Goal: Find specific page/section: Find specific page/section

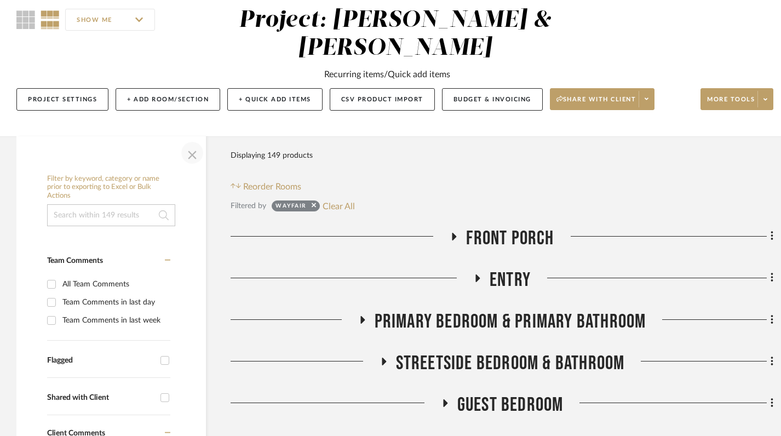
click at [191, 156] on span "button" at bounding box center [192, 153] width 26 height 26
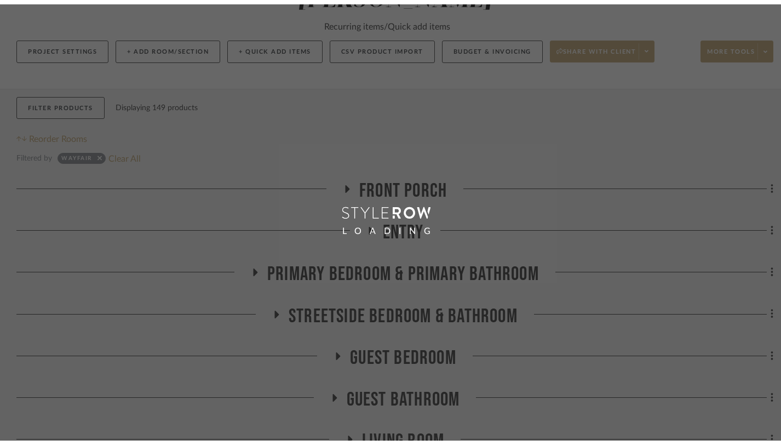
scroll to position [151, 0]
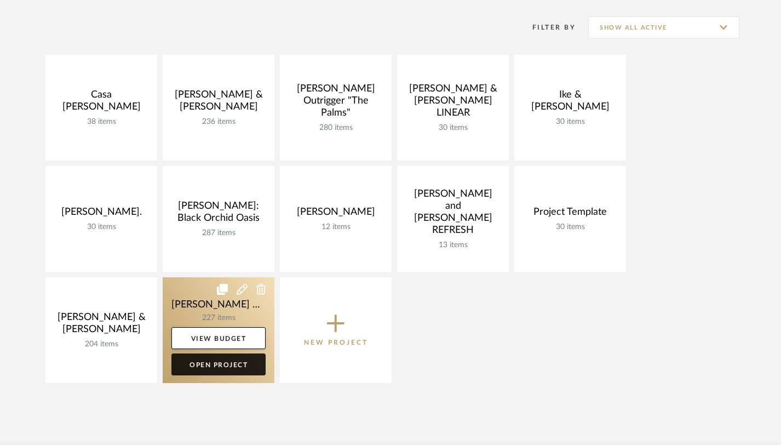
click at [214, 364] on link "Open Project" at bounding box center [218, 364] width 94 height 22
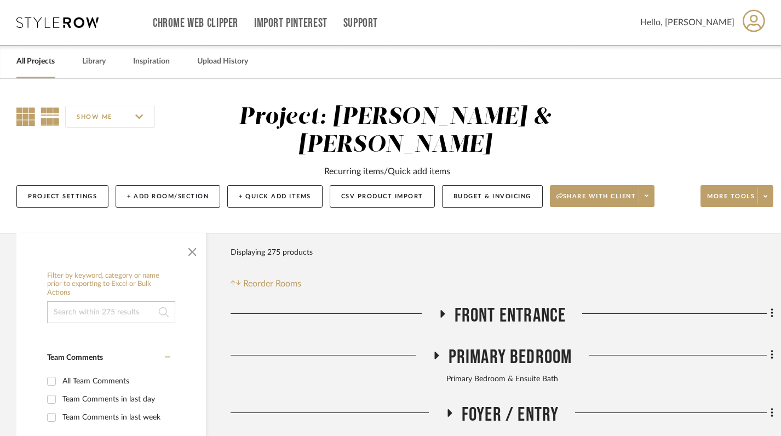
click at [29, 107] on icon at bounding box center [25, 116] width 19 height 19
click at [41, 56] on link "All Projects" at bounding box center [35, 61] width 38 height 15
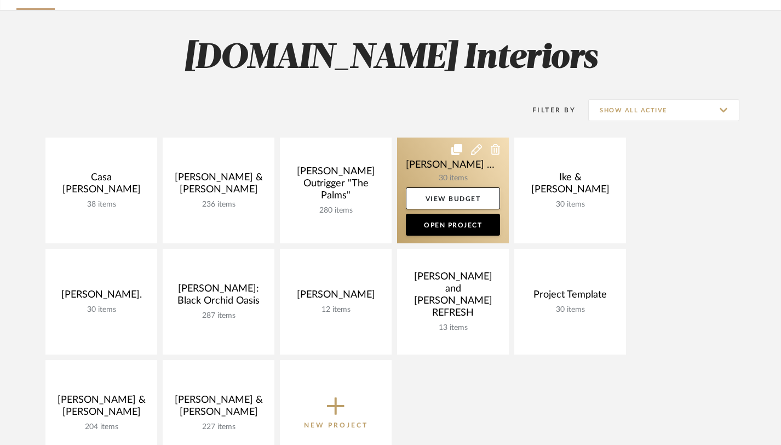
scroll to position [82, 0]
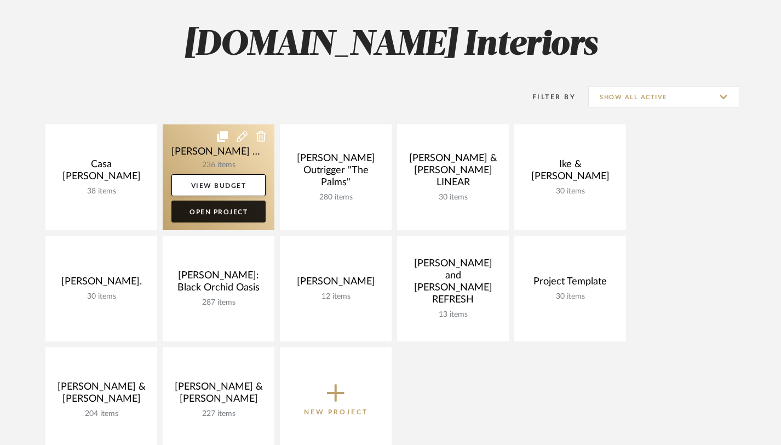
click at [220, 211] on link "Open Project" at bounding box center [218, 211] width 94 height 22
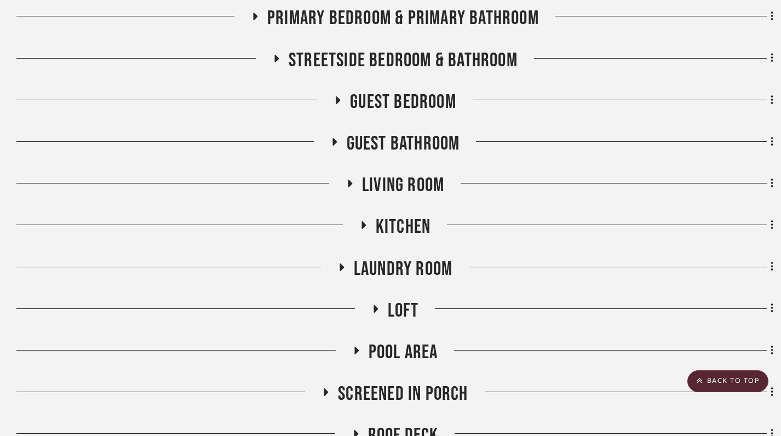
scroll to position [396, 0]
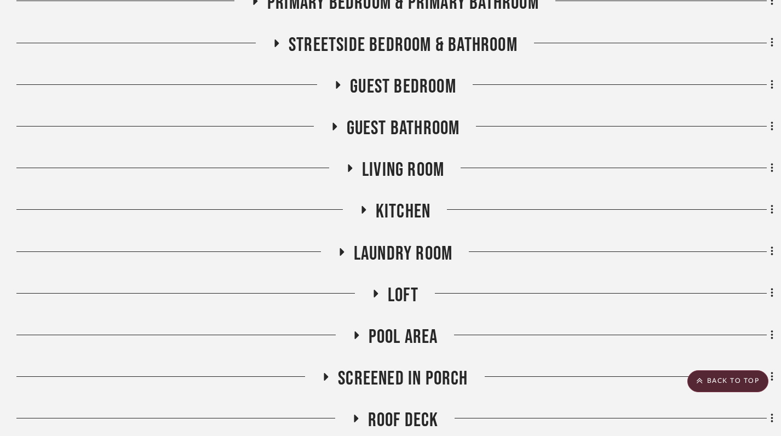
click at [365, 212] on icon at bounding box center [363, 210] width 13 height 8
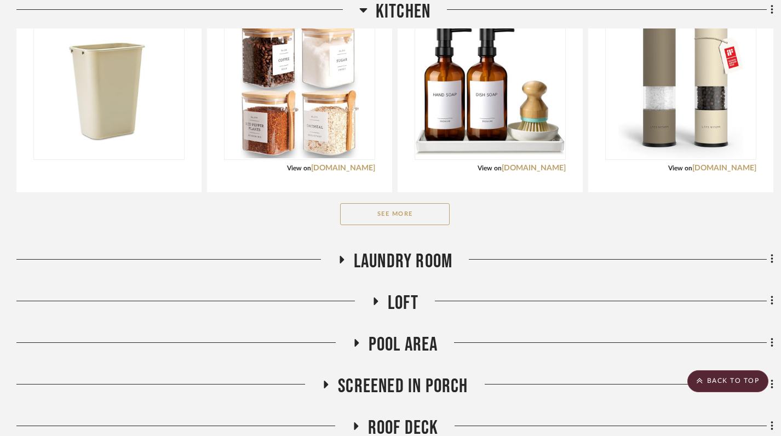
scroll to position [640, 0]
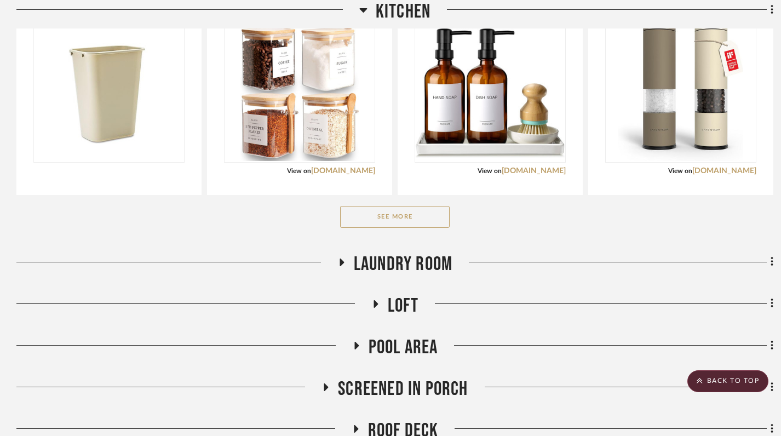
click at [400, 214] on button "See More" at bounding box center [395, 217] width 110 height 22
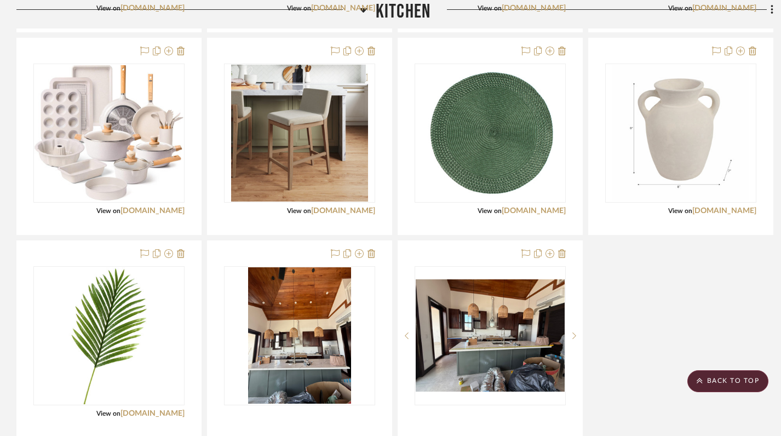
scroll to position [2164, 0]
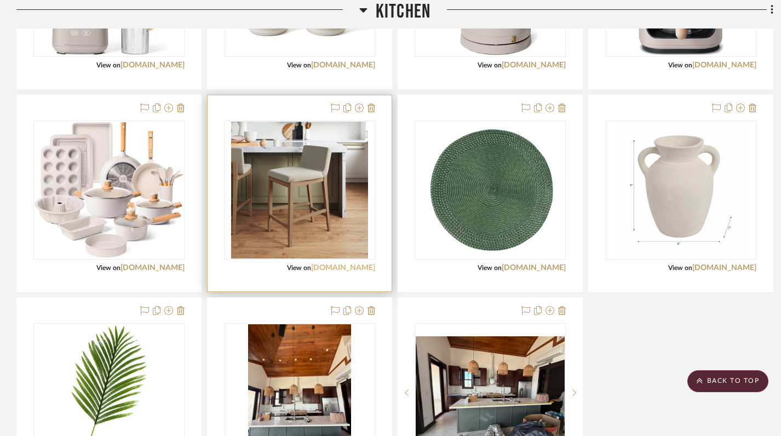
click at [345, 270] on link "[DOMAIN_NAME]" at bounding box center [343, 268] width 64 height 8
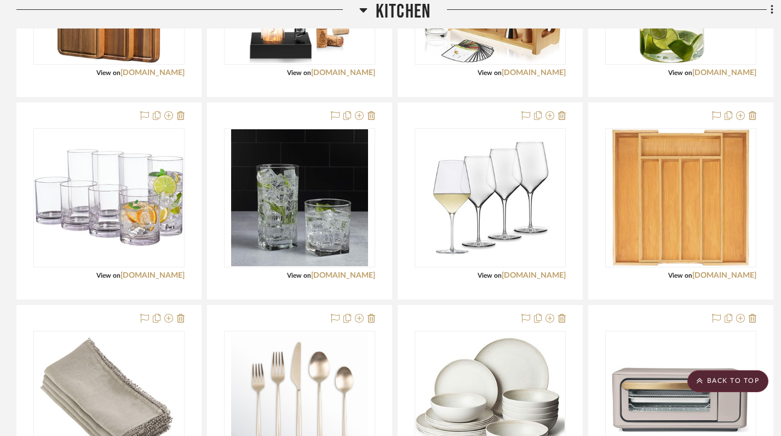
scroll to position [1548, 0]
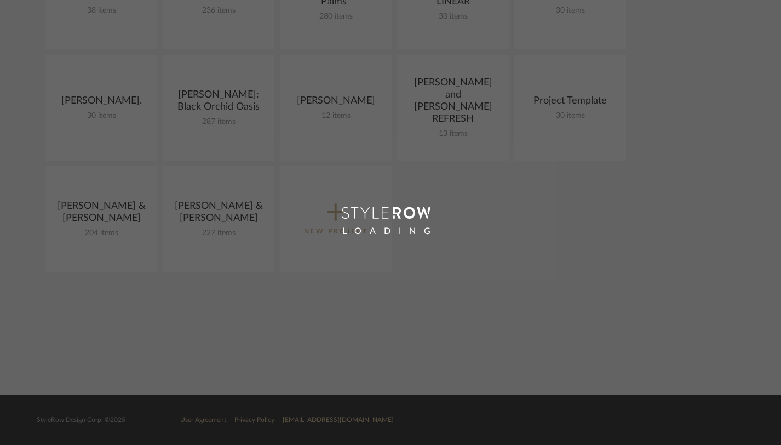
scroll to position [400, 0]
